Goal: Task Accomplishment & Management: Manage account settings

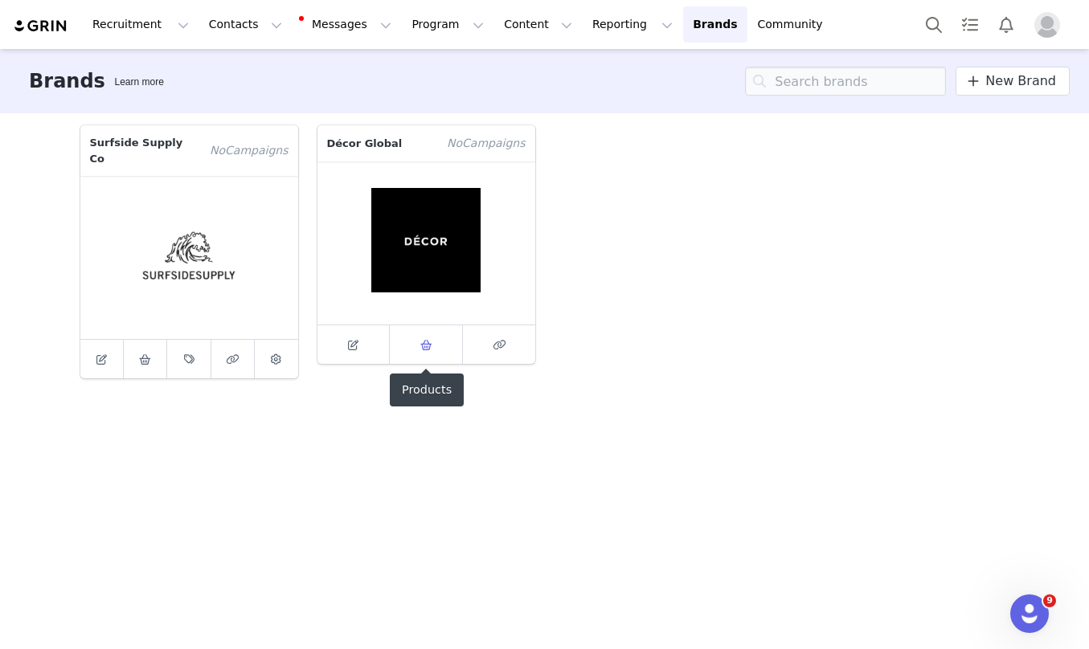
click at [423, 349] on icon at bounding box center [426, 345] width 12 height 10
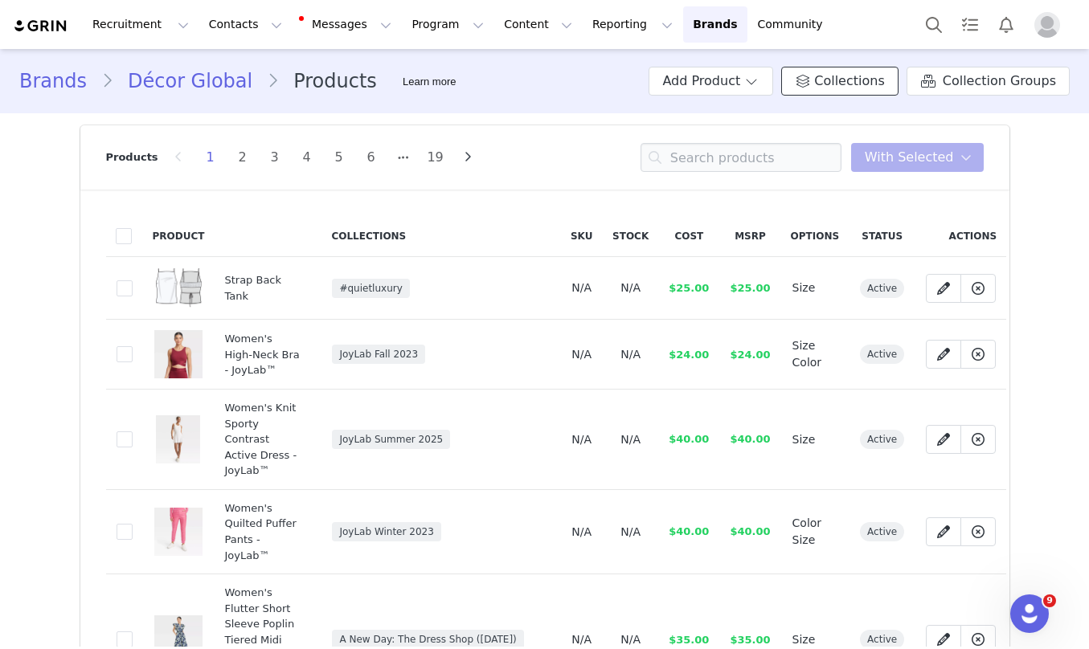
click at [870, 86] on span "Collections" at bounding box center [849, 81] width 70 height 19
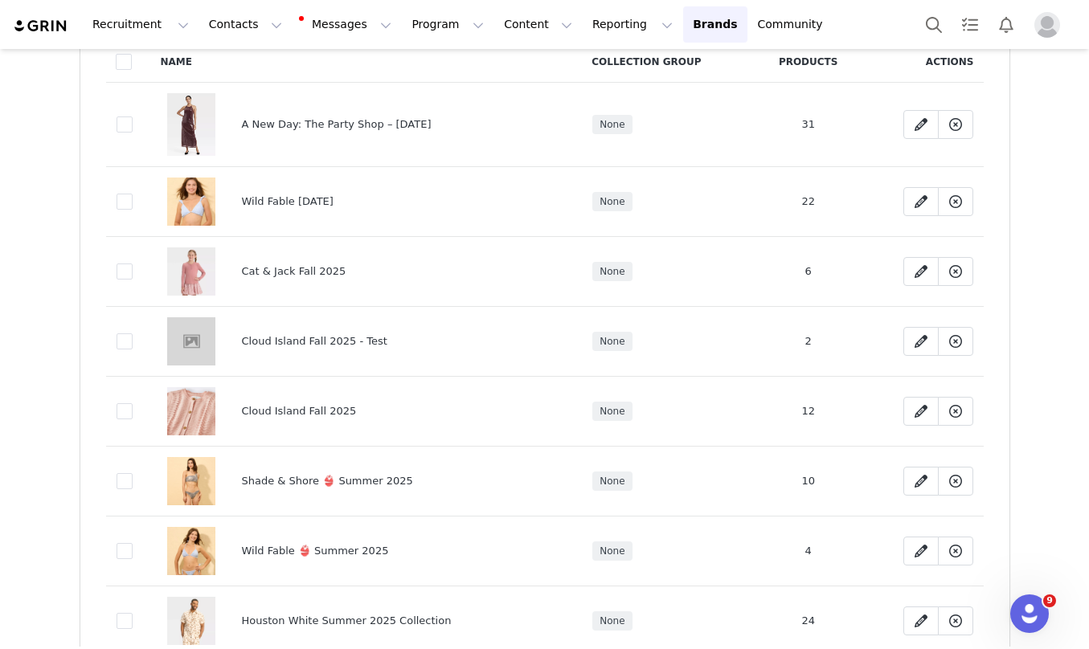
scroll to position [185, 0]
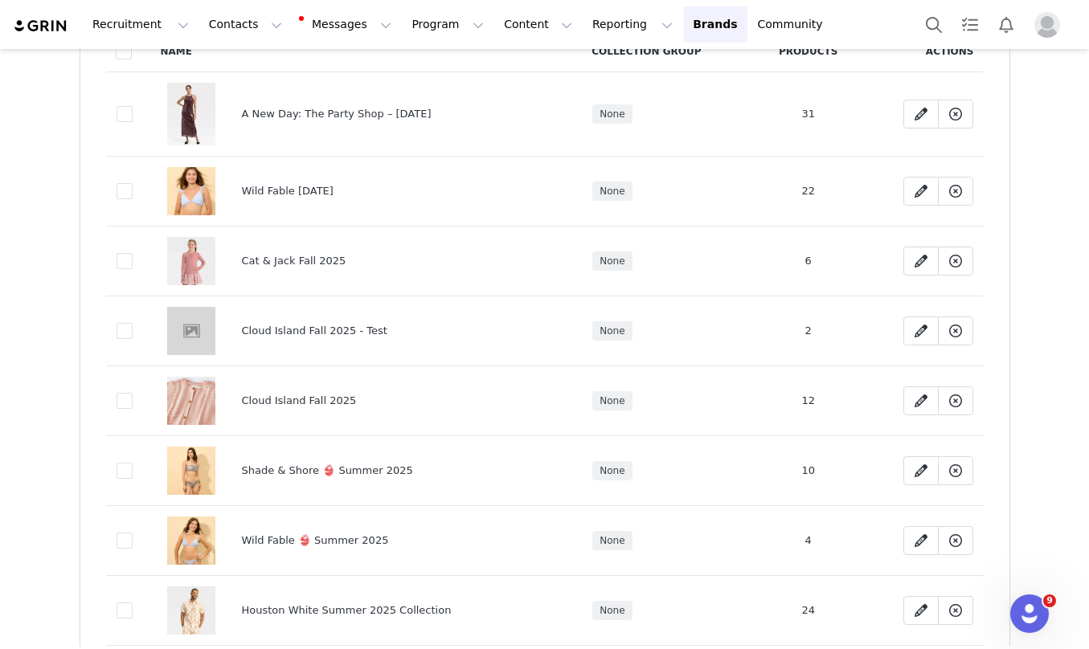
click at [197, 495] on img at bounding box center [191, 471] width 48 height 48
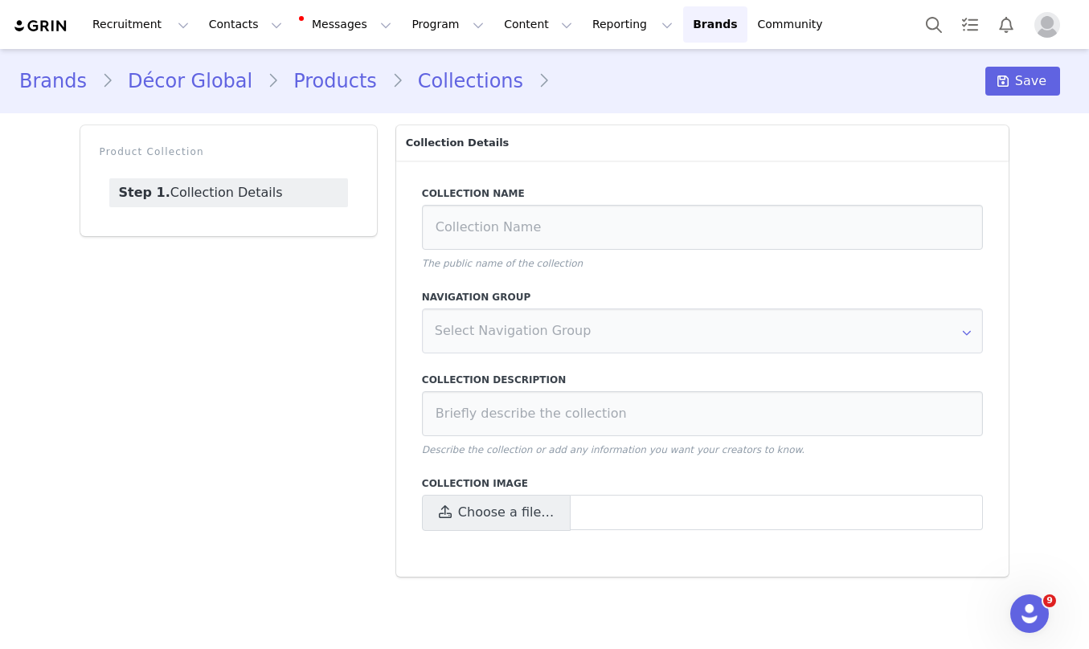
type input "Shade & Shore 👙 Summer 2025"
type input "Shade & Shore™ blends sophistication and comfort, offering refined swimwear sta…"
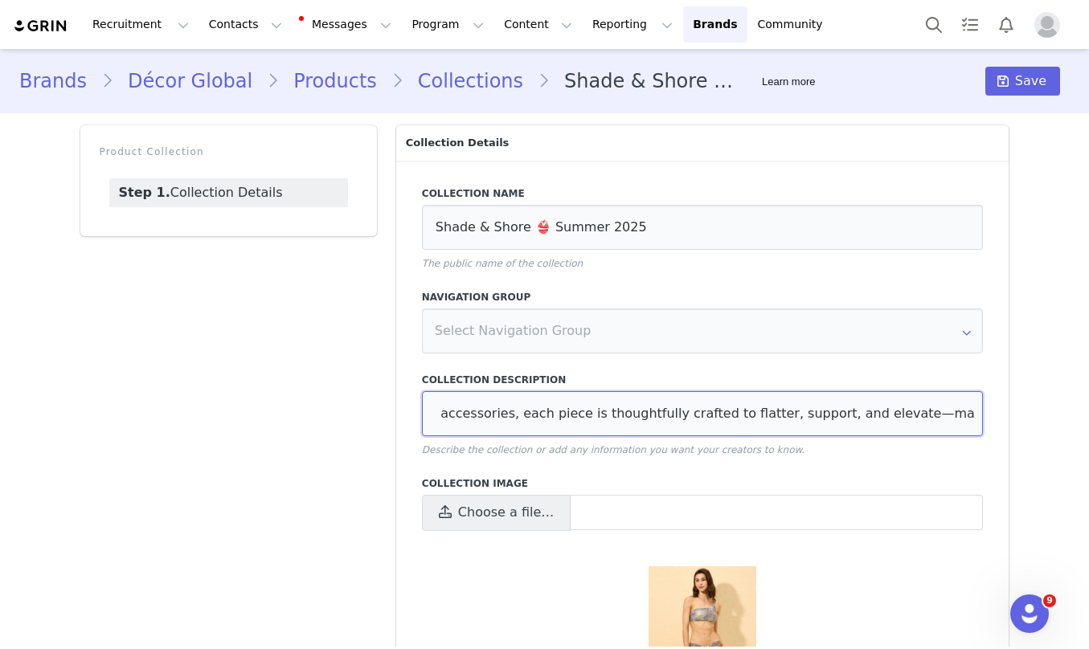
scroll to position [0, 1413]
drag, startPoint x: 435, startPoint y: 412, endPoint x: 1004, endPoint y: 410, distance: 568.9
click at [1004, 410] on div "Collection Name Shade & Shore 👙 Summer 2025 The public name of the collection N…" at bounding box center [702, 449] width 613 height 576
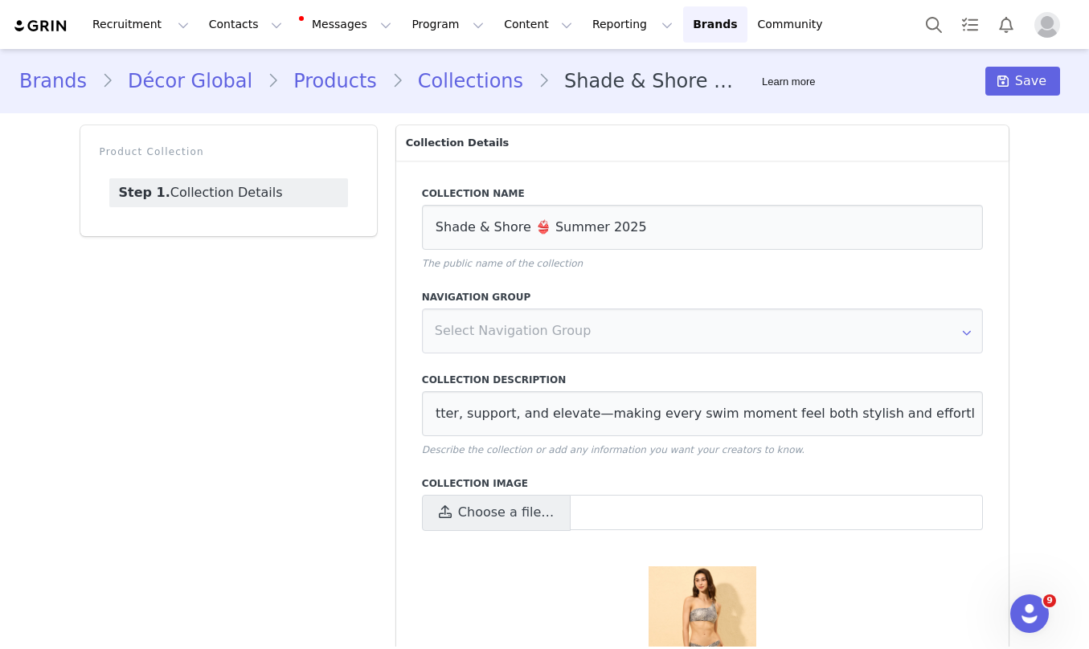
scroll to position [0, 0]
